Goal: Information Seeking & Learning: Learn about a topic

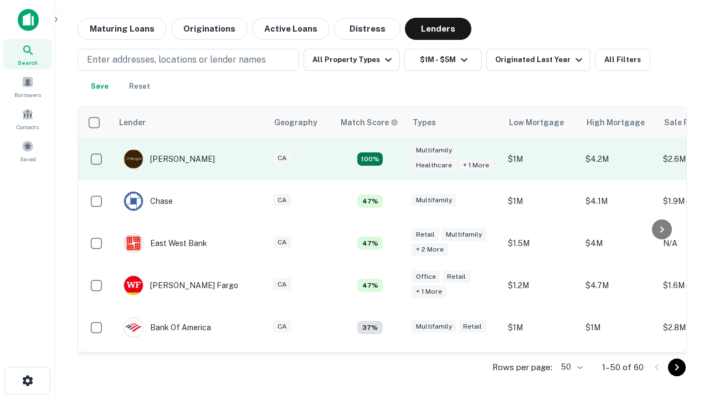
click at [393, 159] on td "100%" at bounding box center [370, 159] width 72 height 42
